Goal: Task Accomplishment & Management: Use online tool/utility

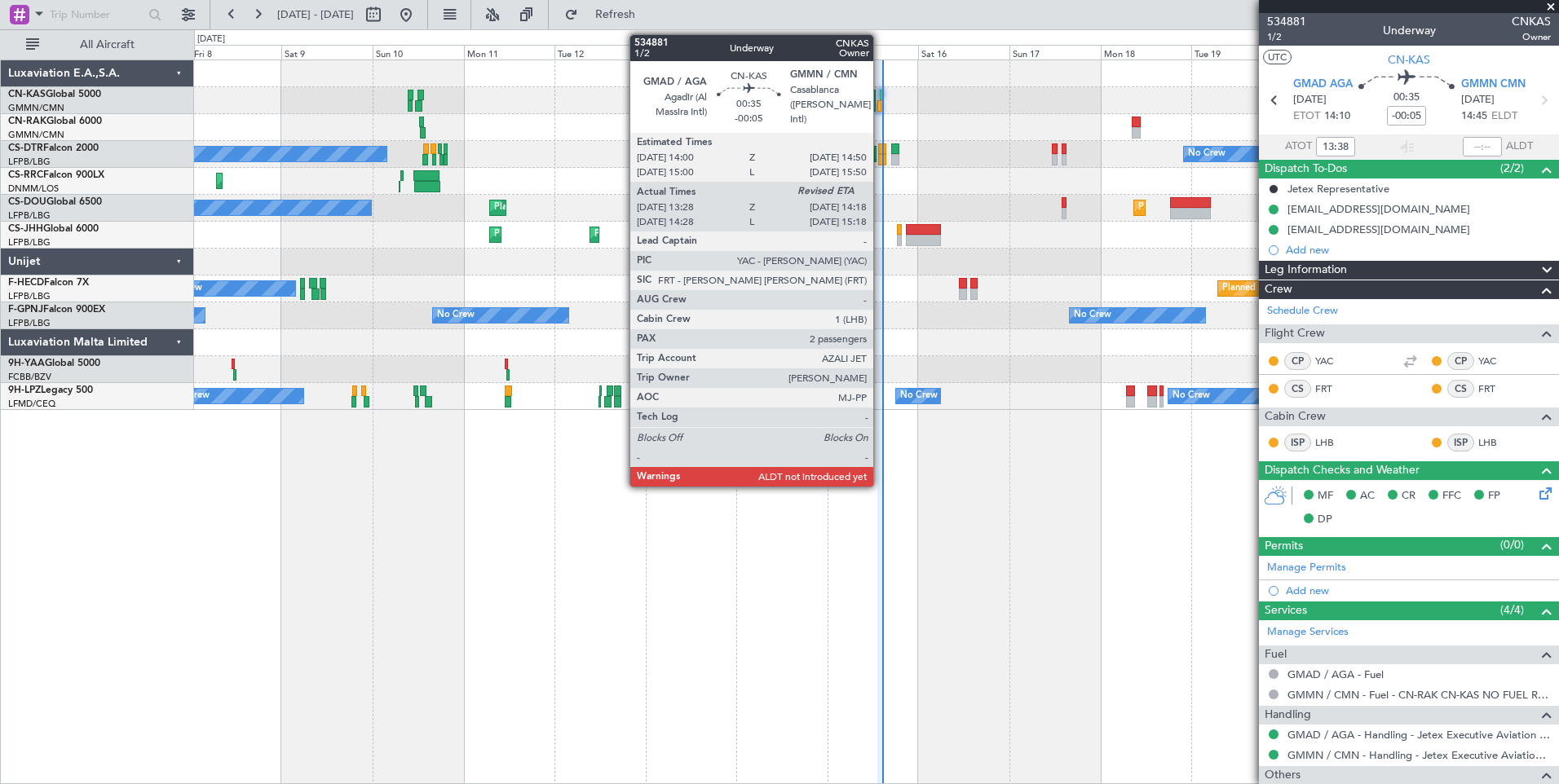
click at [880, 99] on div at bounding box center [880, 95] width 3 height 12
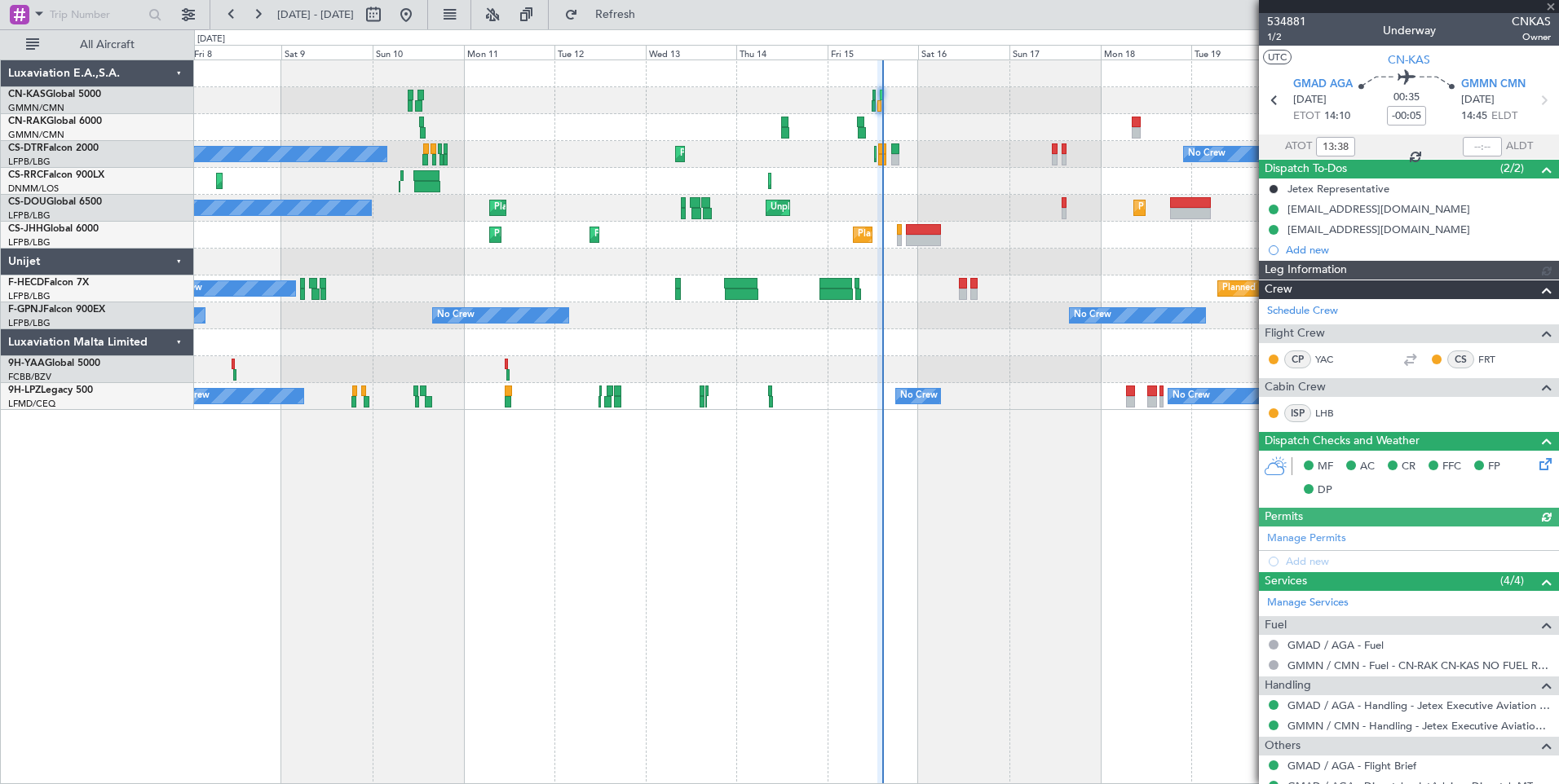
type input "[PERSON_NAME] ([PERSON_NAME])"
click at [1473, 145] on input "text" at bounding box center [1483, 147] width 39 height 20
type input "4"
type input "14:18"
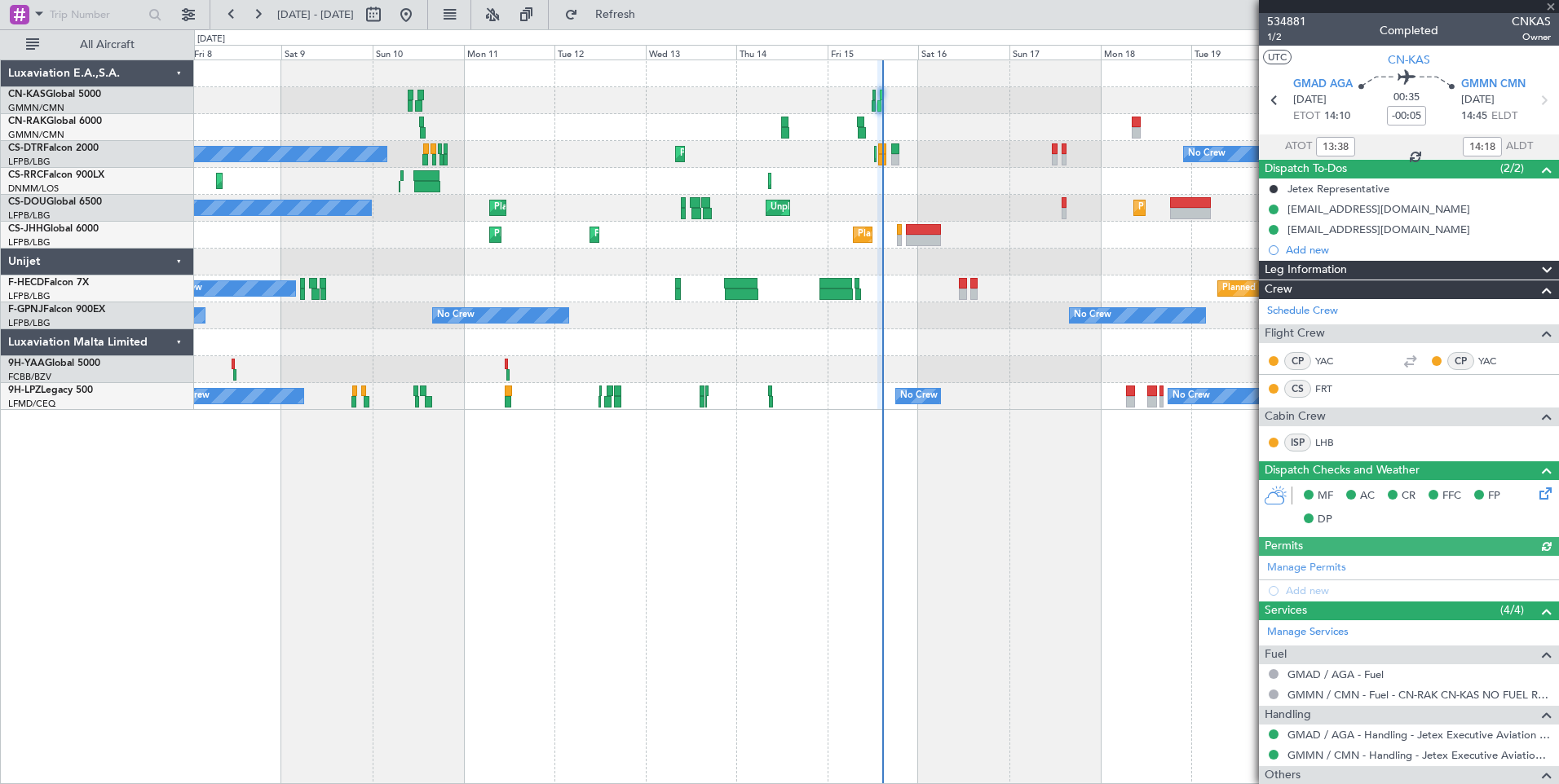
type input "[PERSON_NAME] ([PERSON_NAME])"
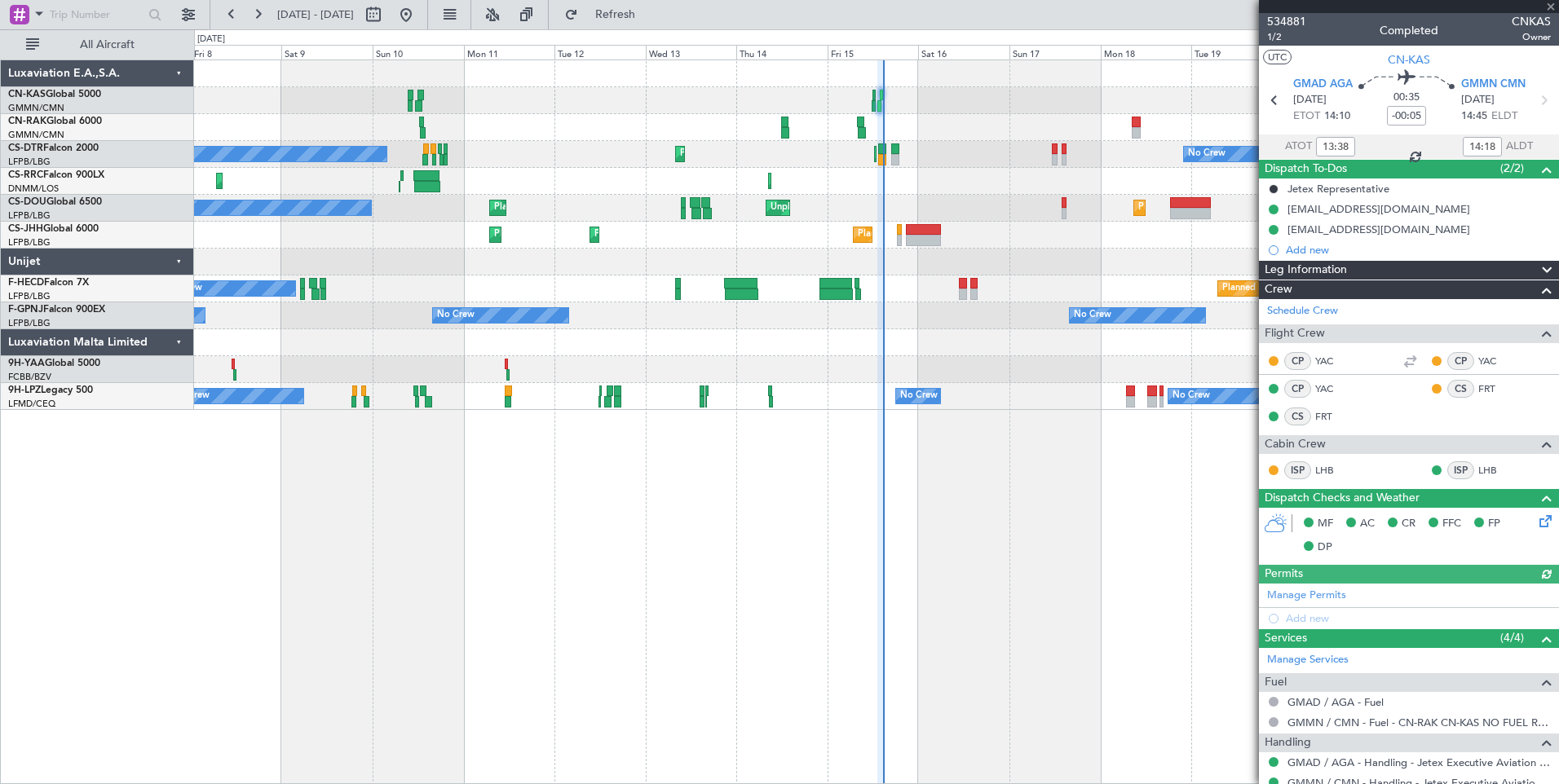
type input "[PERSON_NAME] ([PERSON_NAME])"
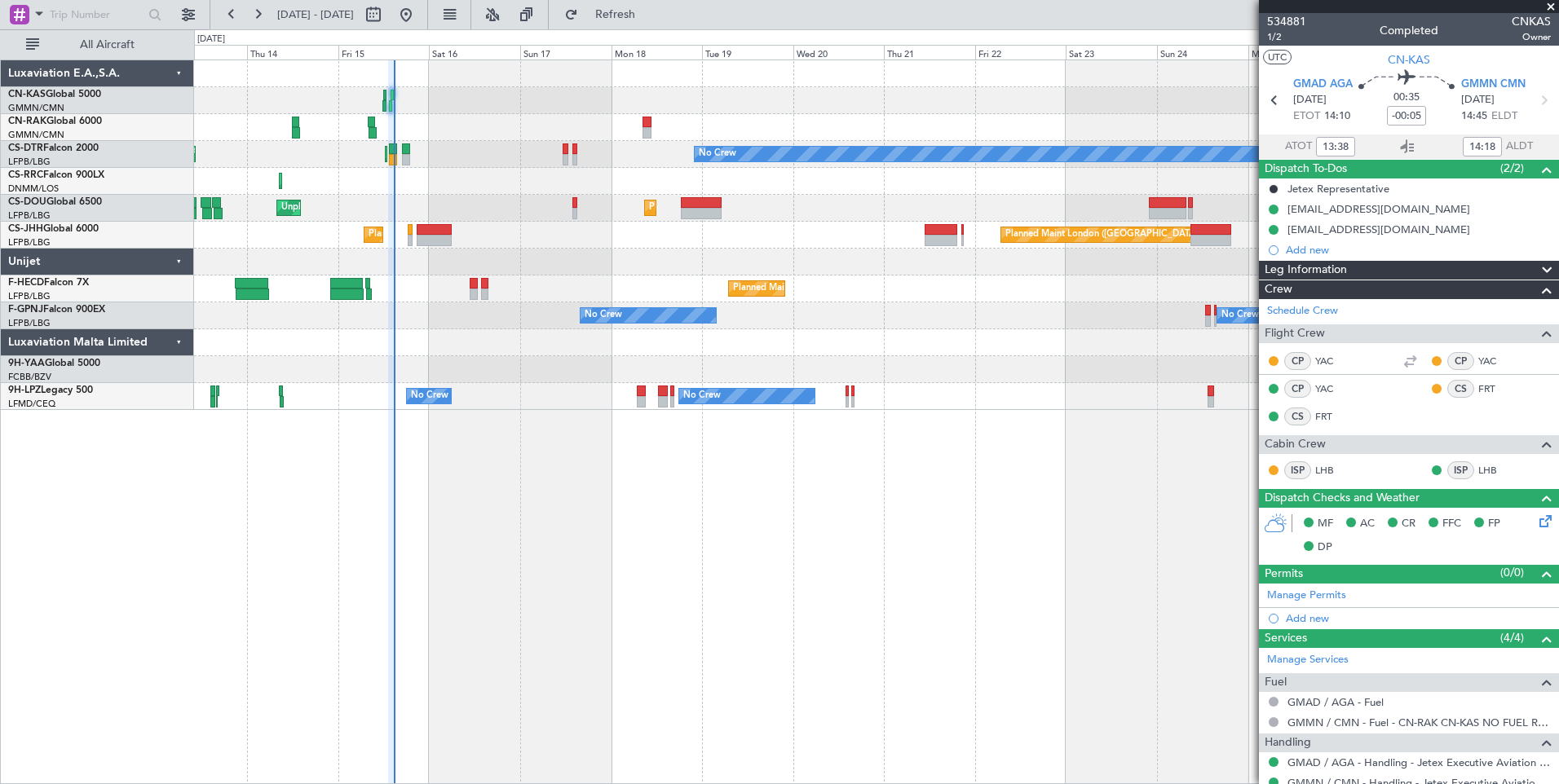
click at [582, 634] on div "Planned Maint [GEOGRAPHIC_DATA] ([GEOGRAPHIC_DATA]) No Crew Planned Maint Sofia…" at bounding box center [877, 421] width 1365 height 724
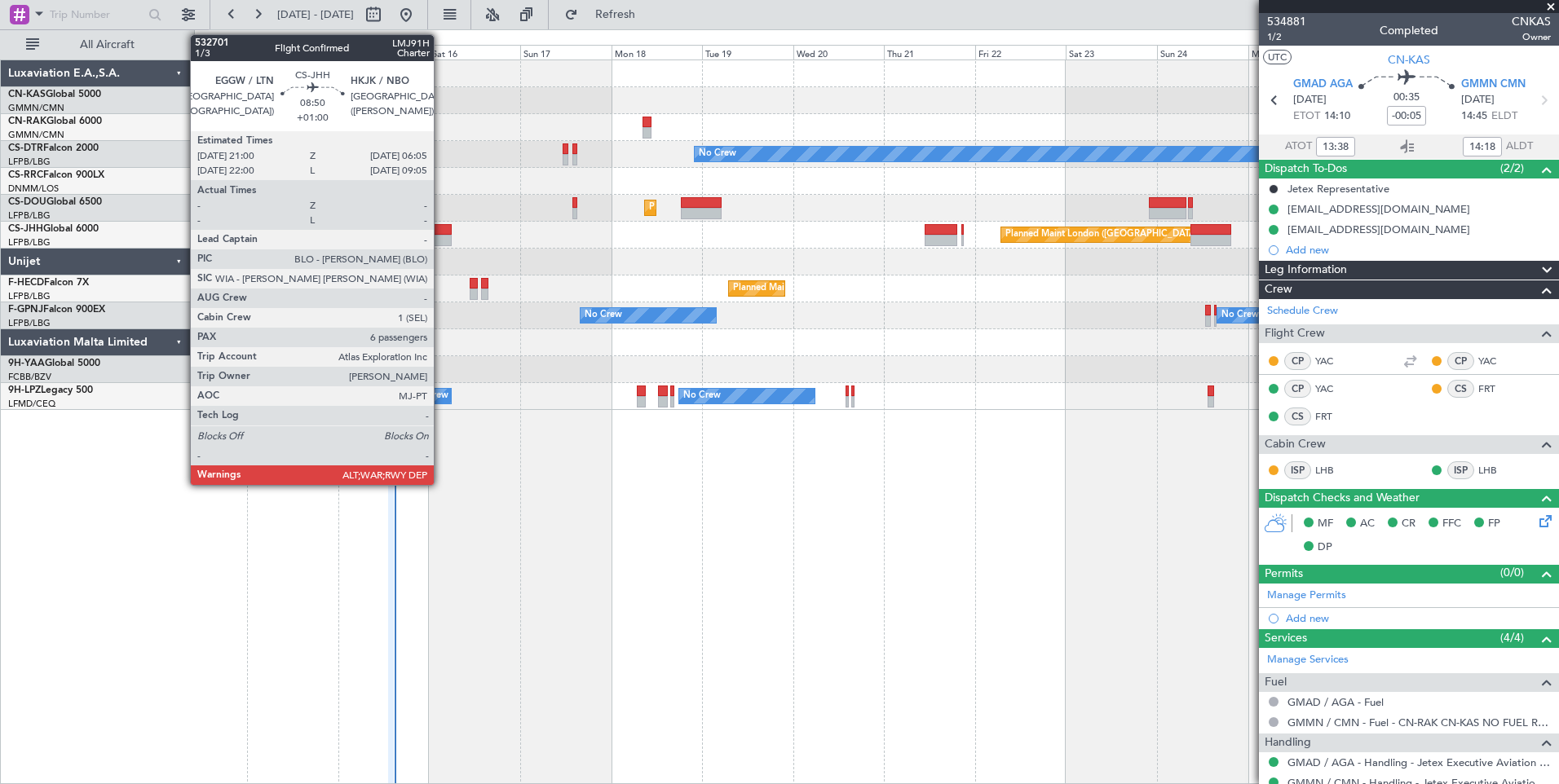
click at [441, 240] on div at bounding box center [434, 241] width 35 height 12
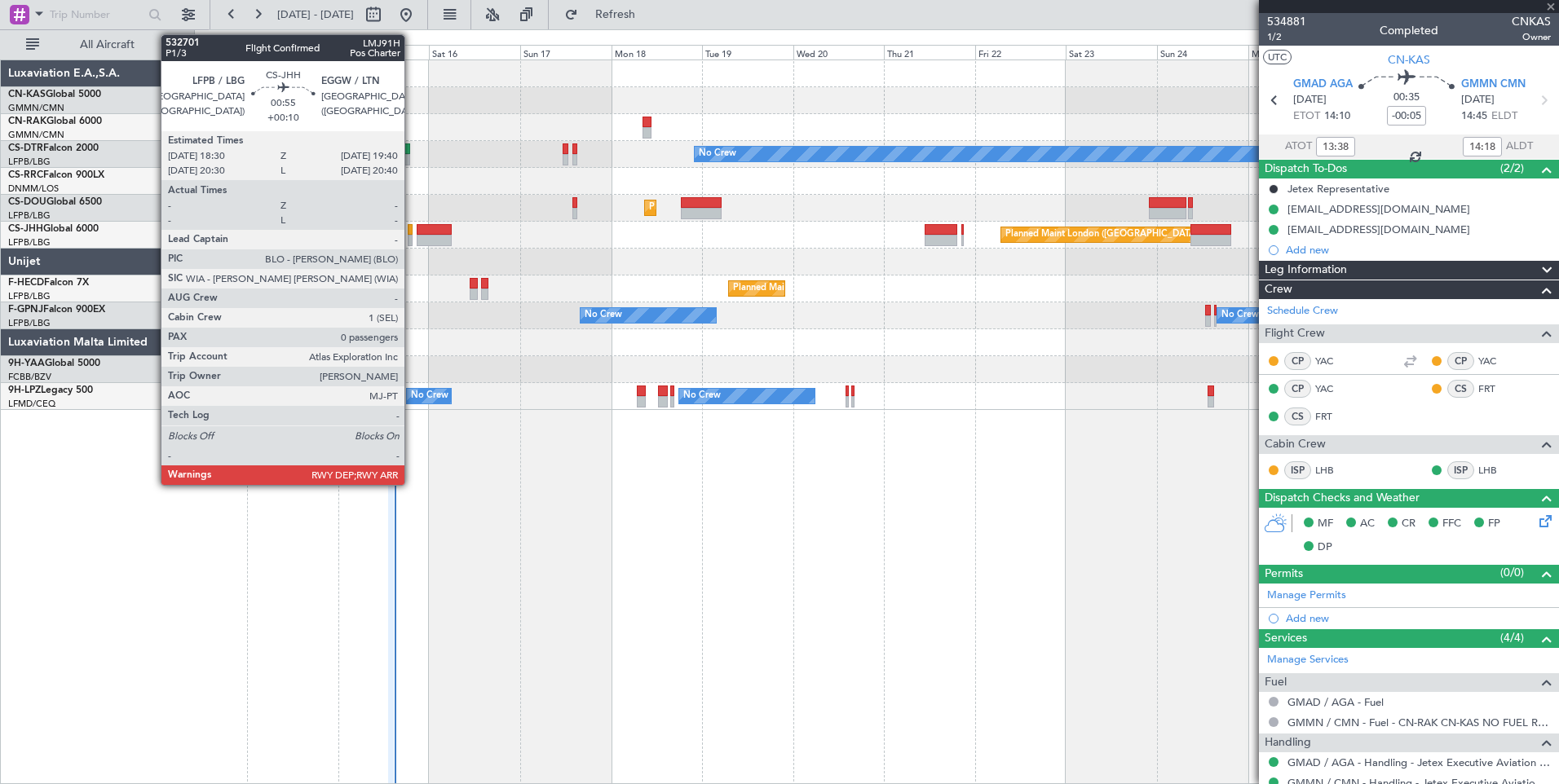
type input "+01:00"
type input "6"
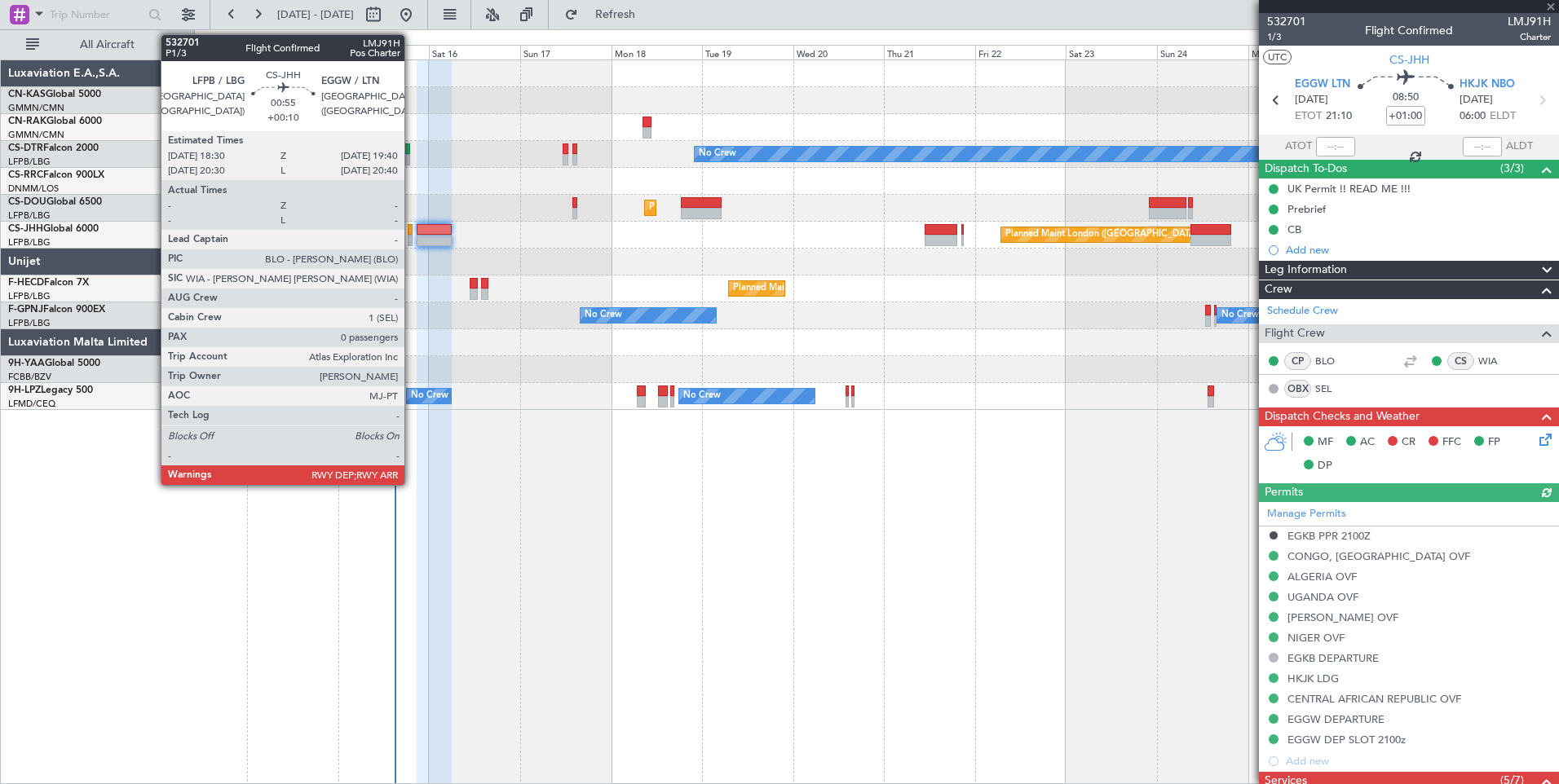
click at [412, 235] on div at bounding box center [410, 241] width 5 height 12
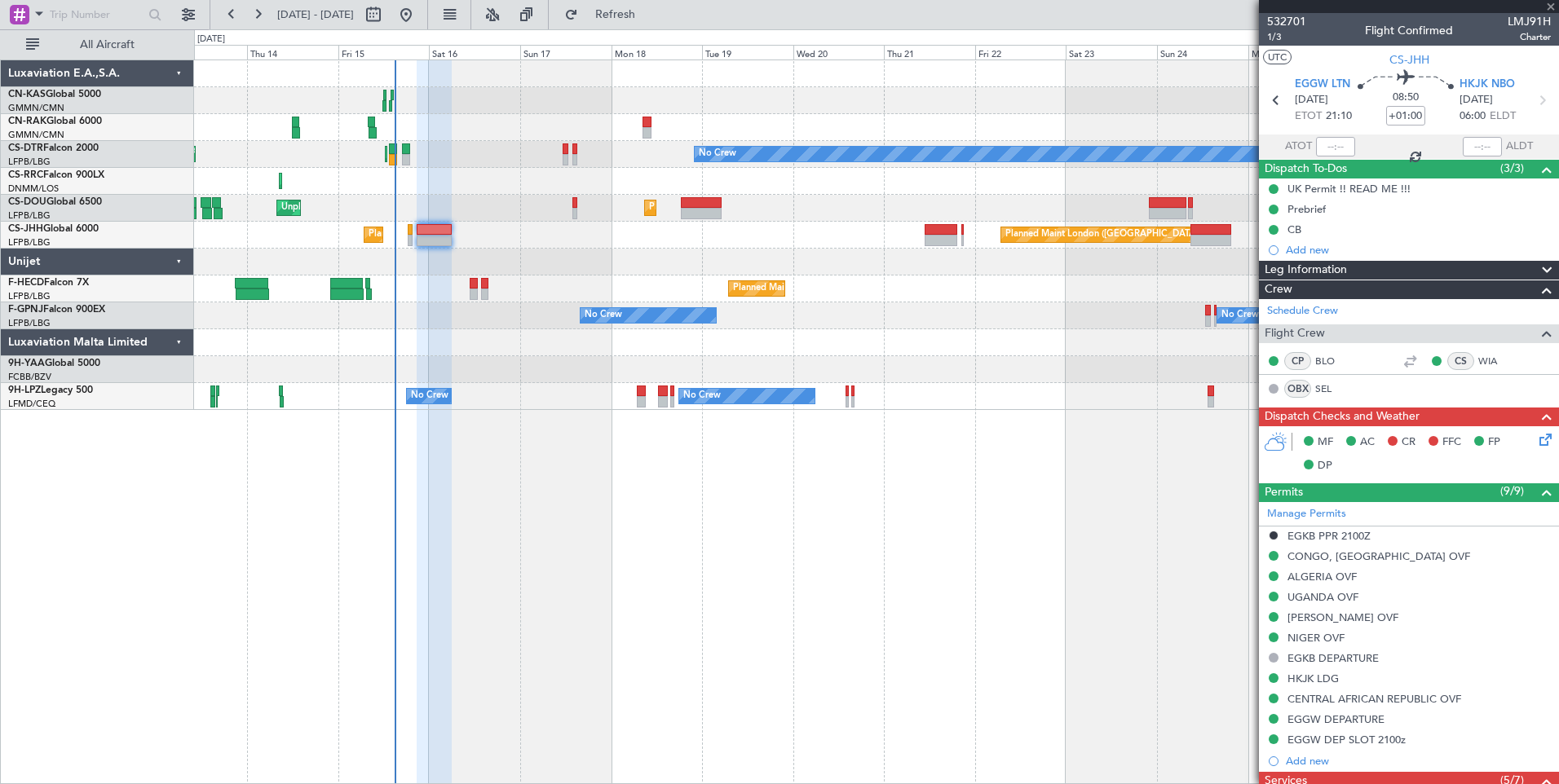
type input "+00:10"
type input "0"
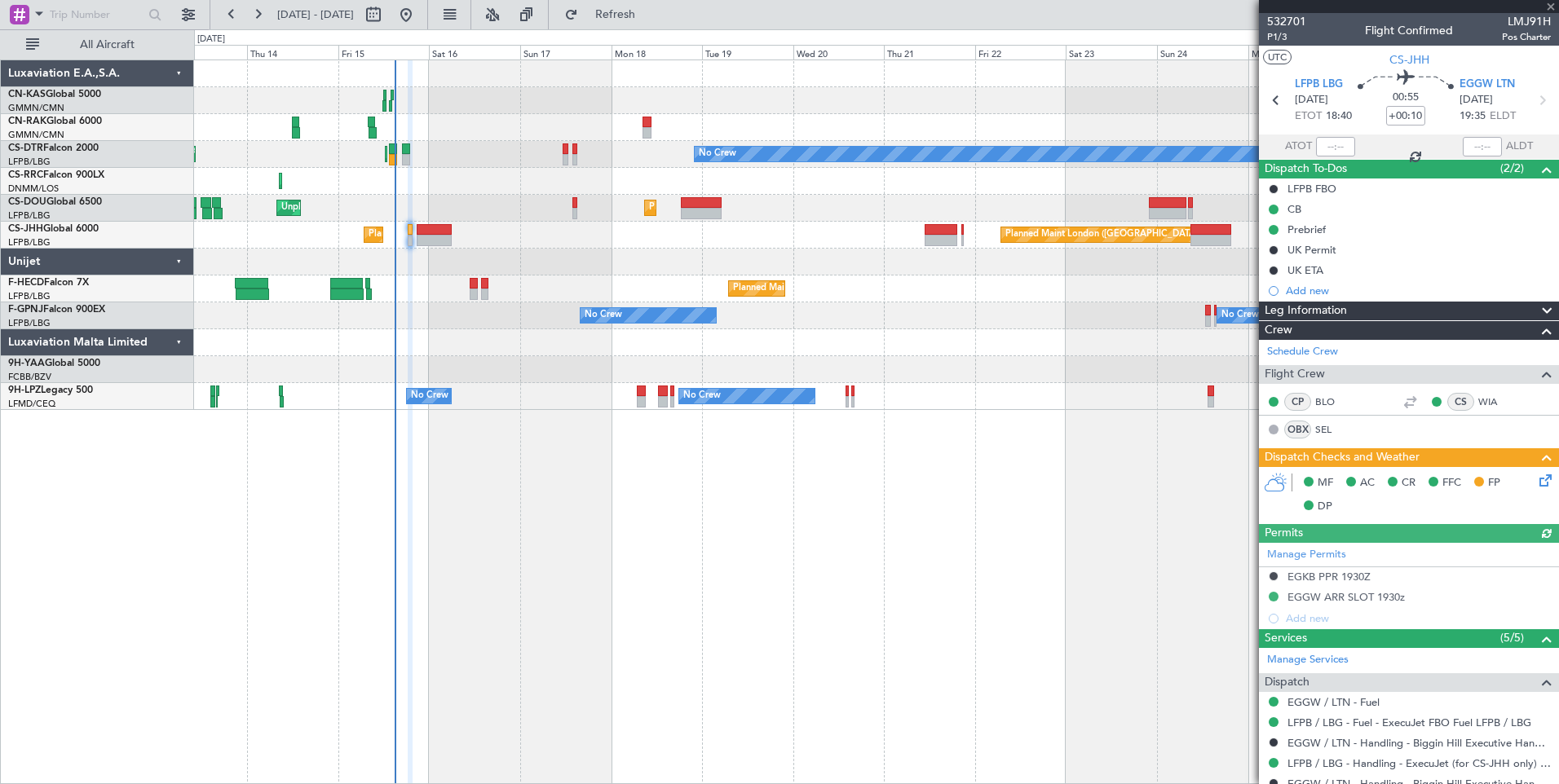
scroll to position [217, 0]
